Goal: Transaction & Acquisition: Purchase product/service

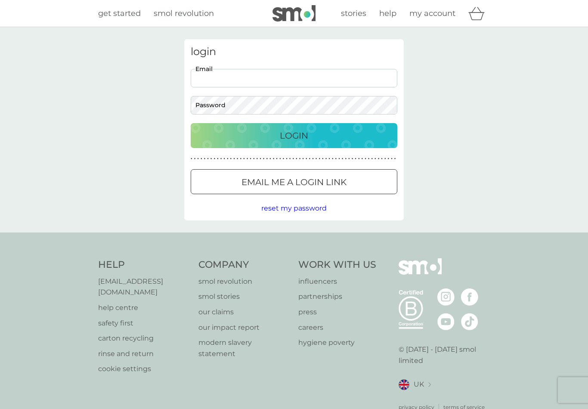
type input "[EMAIL_ADDRESS][DOMAIN_NAME]"
click at [294, 135] on button "Login" at bounding box center [294, 135] width 207 height 25
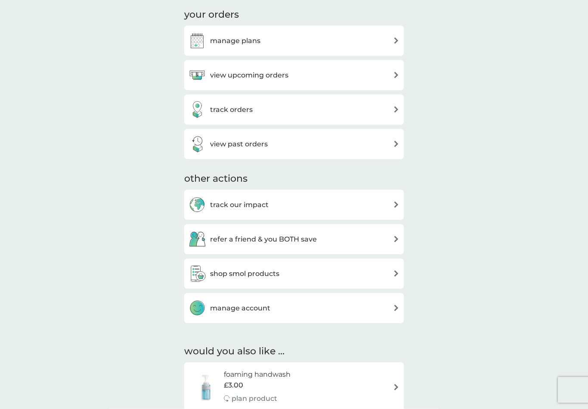
scroll to position [284, 0]
click at [389, 265] on div "shop smol products" at bounding box center [294, 272] width 211 height 17
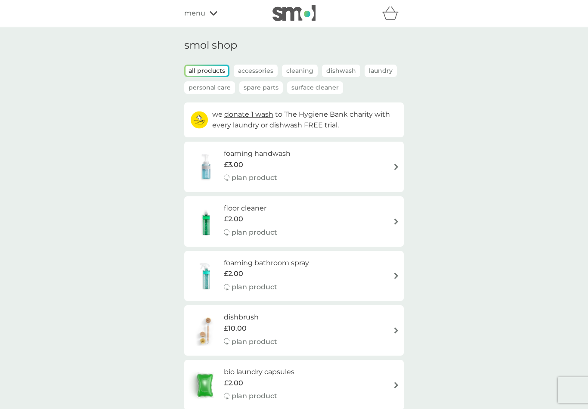
click at [250, 69] on p "Accessories" at bounding box center [256, 71] width 44 height 12
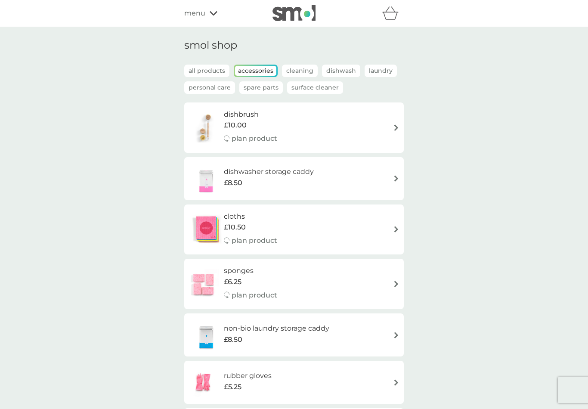
click at [300, 71] on p "Cleaning" at bounding box center [300, 71] width 36 height 12
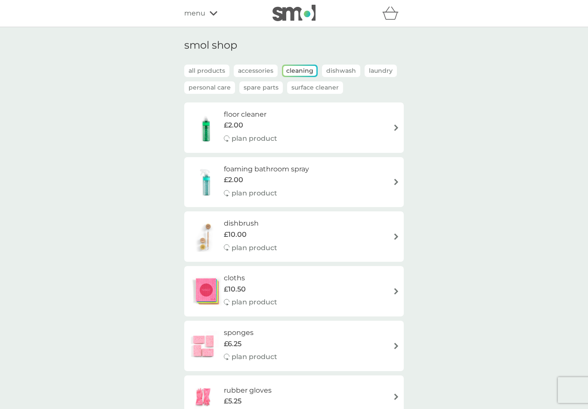
click at [397, 124] on img at bounding box center [396, 127] width 6 height 6
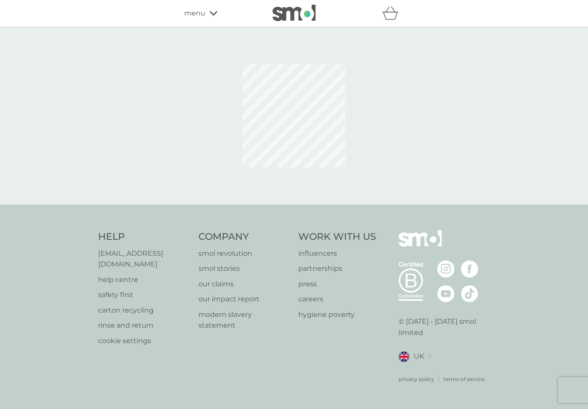
select select "84"
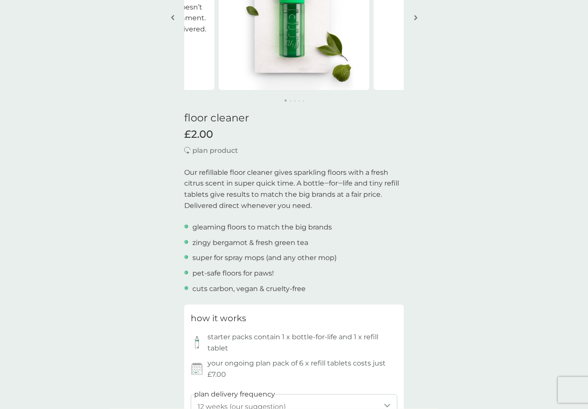
scroll to position [121, 0]
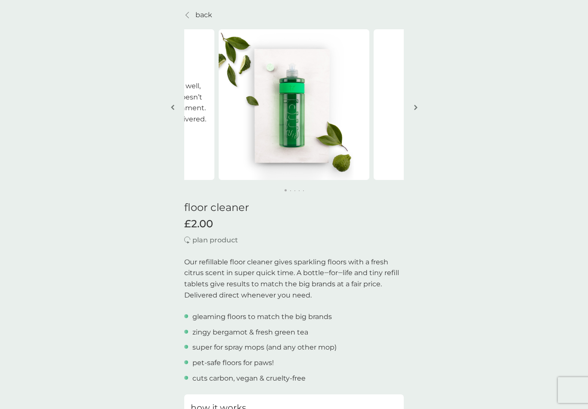
scroll to position [0, 0]
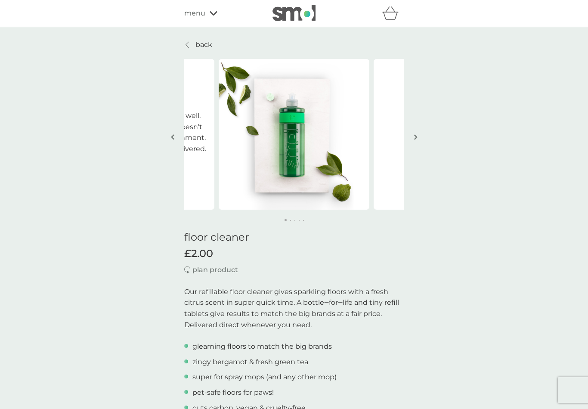
click at [211, 16] on icon at bounding box center [214, 13] width 8 height 5
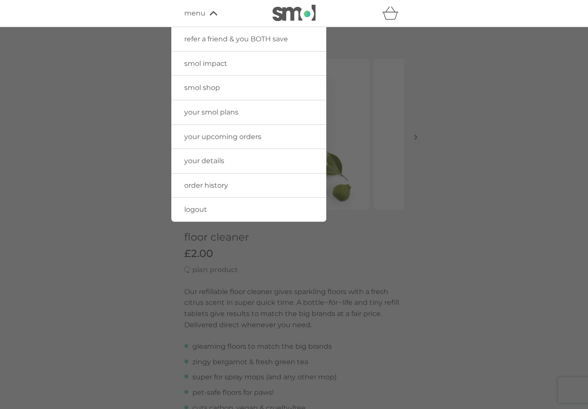
click at [95, 111] on div at bounding box center [294, 231] width 588 height 409
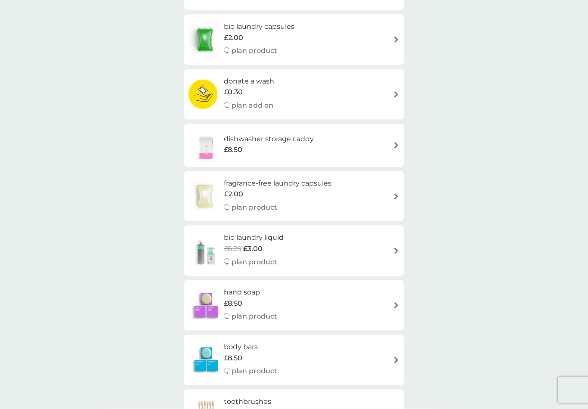
scroll to position [346, 0]
click at [386, 140] on div "dishwasher storage caddy £8.50" at bounding box center [294, 145] width 211 height 30
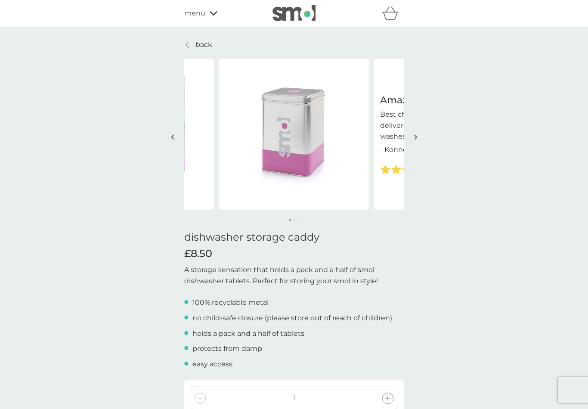
click at [417, 137] on img "button" at bounding box center [415, 137] width 3 height 6
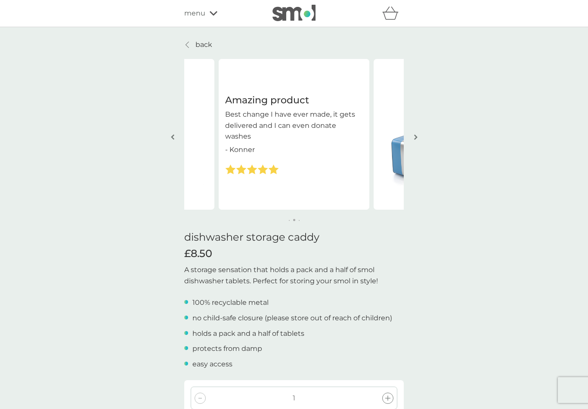
click at [418, 152] on button "button" at bounding box center [416, 137] width 6 height 43
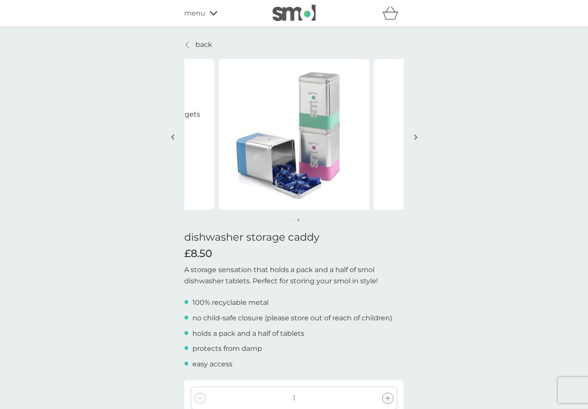
click at [415, 135] on img "button" at bounding box center [415, 137] width 3 height 6
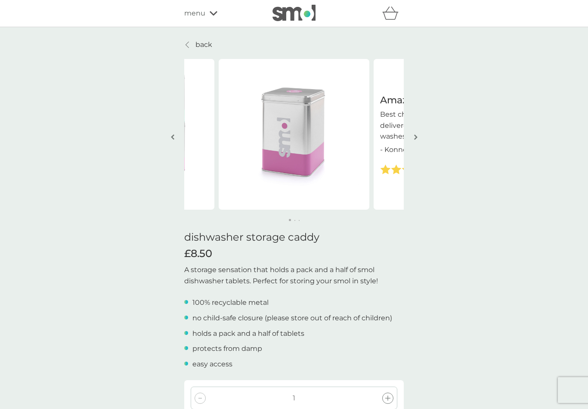
click at [186, 45] on div at bounding box center [188, 44] width 6 height 7
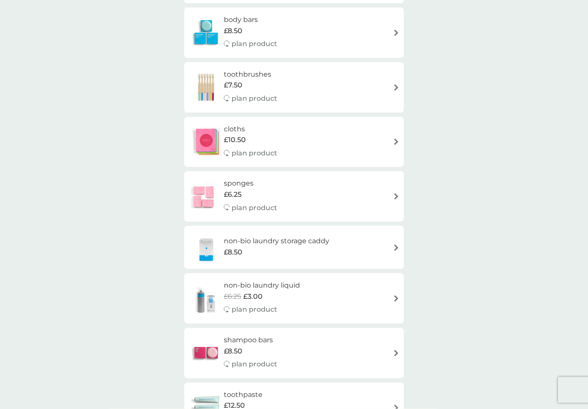
scroll to position [673, 0]
click at [391, 236] on div "non-bio laundry storage caddy £8.50" at bounding box center [294, 247] width 211 height 30
